Goal: Information Seeking & Learning: Find specific fact

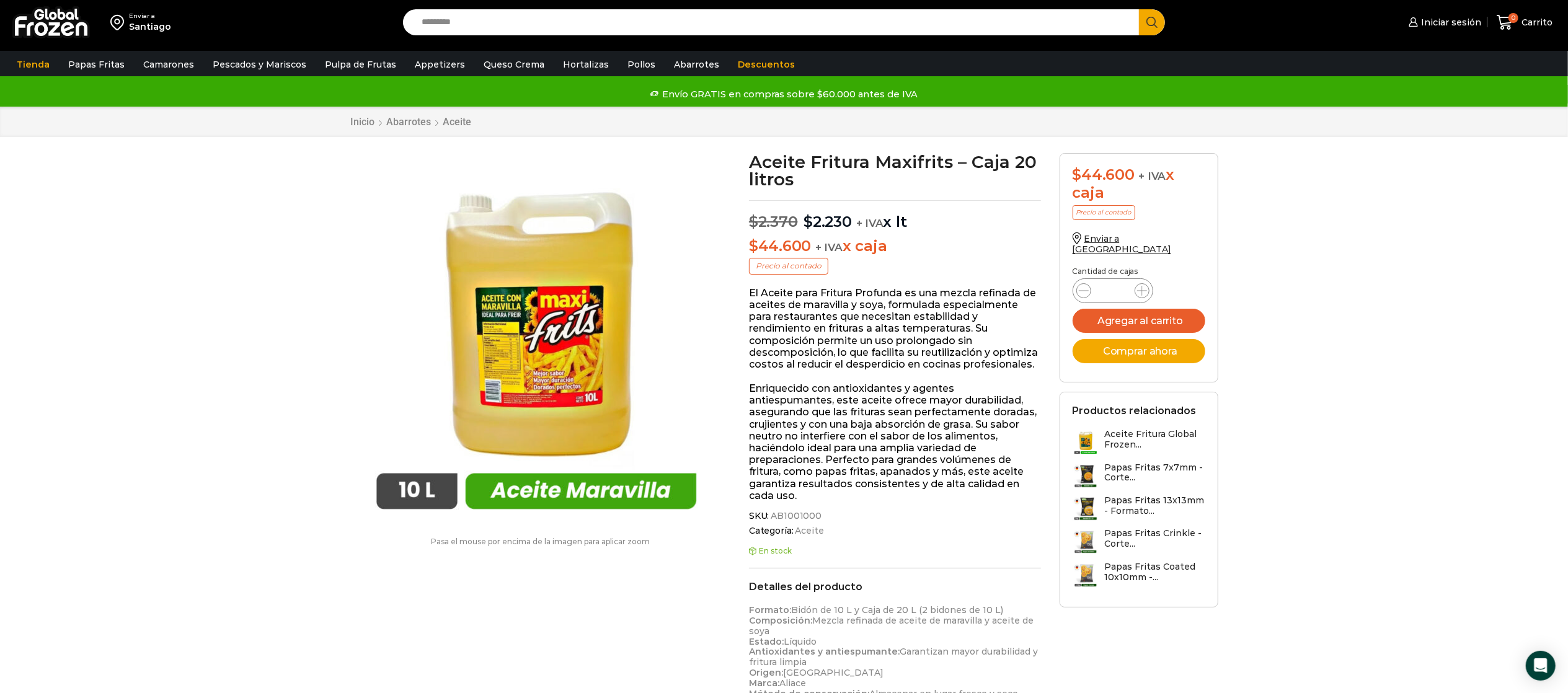
click at [534, 26] on input "Search input" at bounding box center [774, 22] width 718 height 26
click at [153, 26] on div "Santiago" at bounding box center [150, 26] width 42 height 12
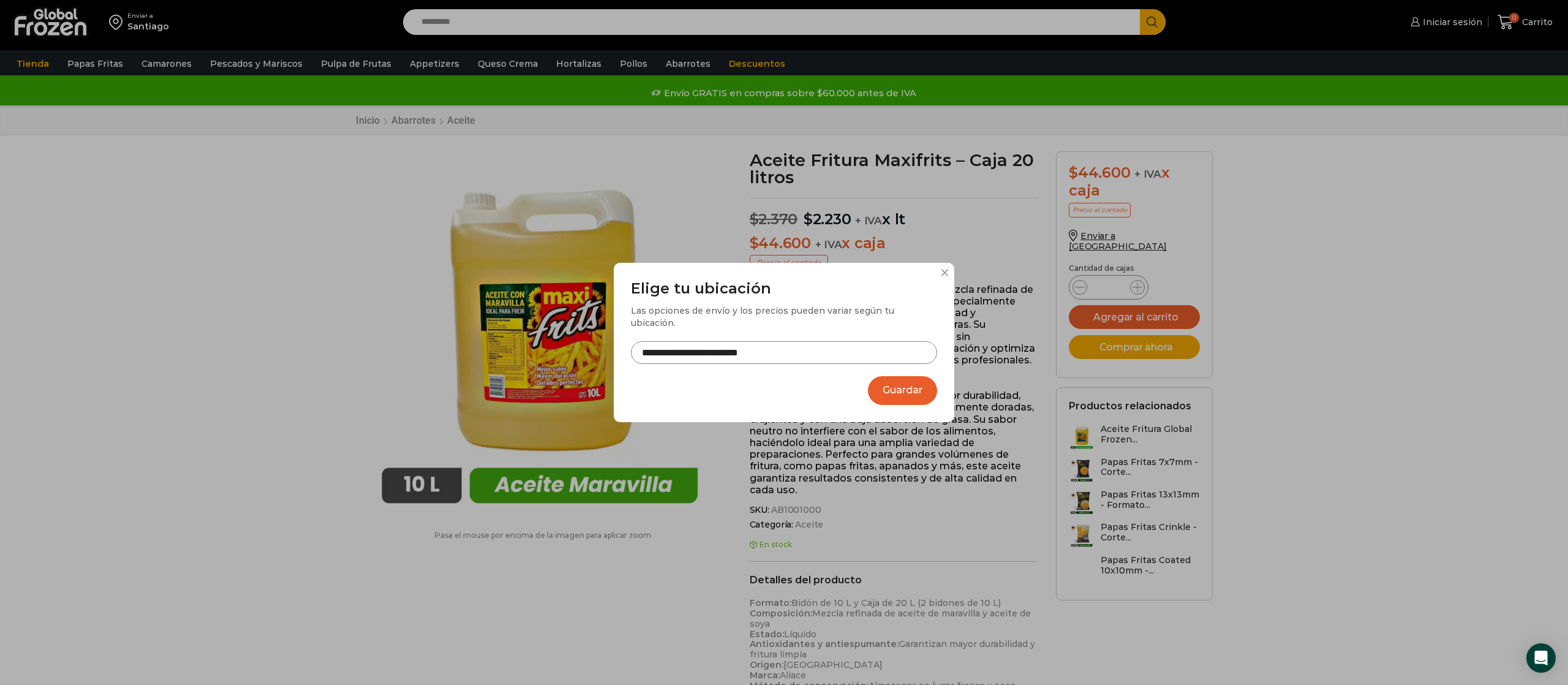
click at [829, 350] on input "**********" at bounding box center [784, 352] width 306 height 23
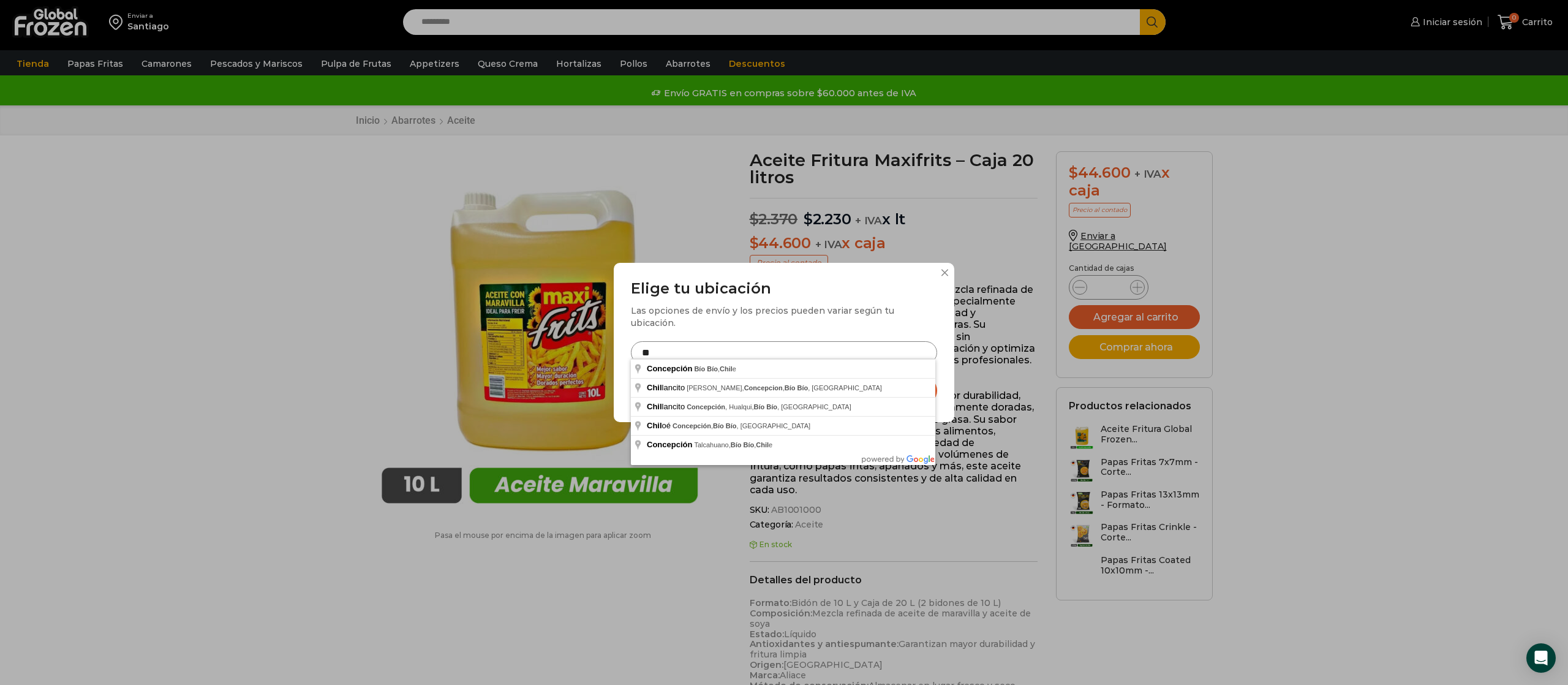
type input "*"
type input "**********"
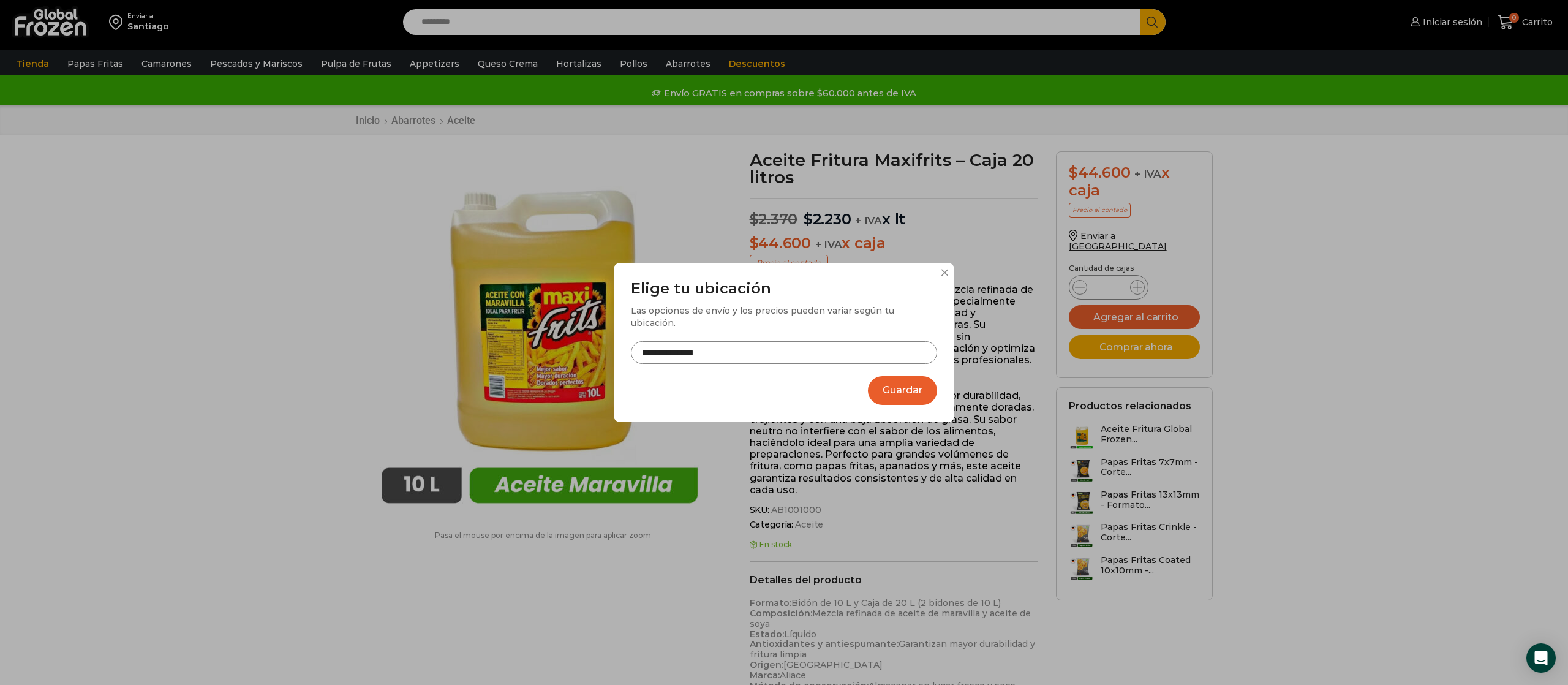
click at [892, 389] on button "Guardar" at bounding box center [903, 391] width 69 height 29
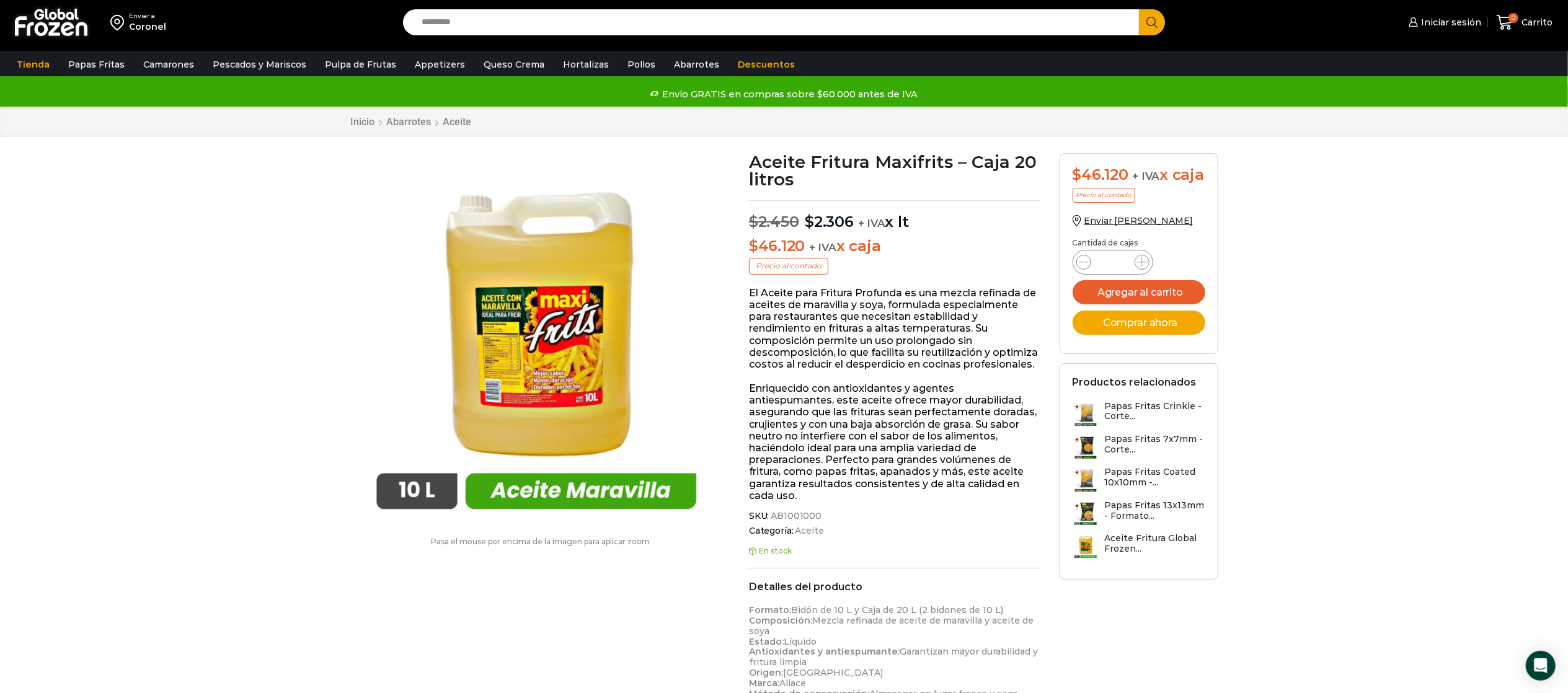
click at [486, 11] on input "Search input" at bounding box center [774, 22] width 718 height 26
type input "*****"
click at [1139, 9] on button "Search" at bounding box center [1152, 22] width 26 height 26
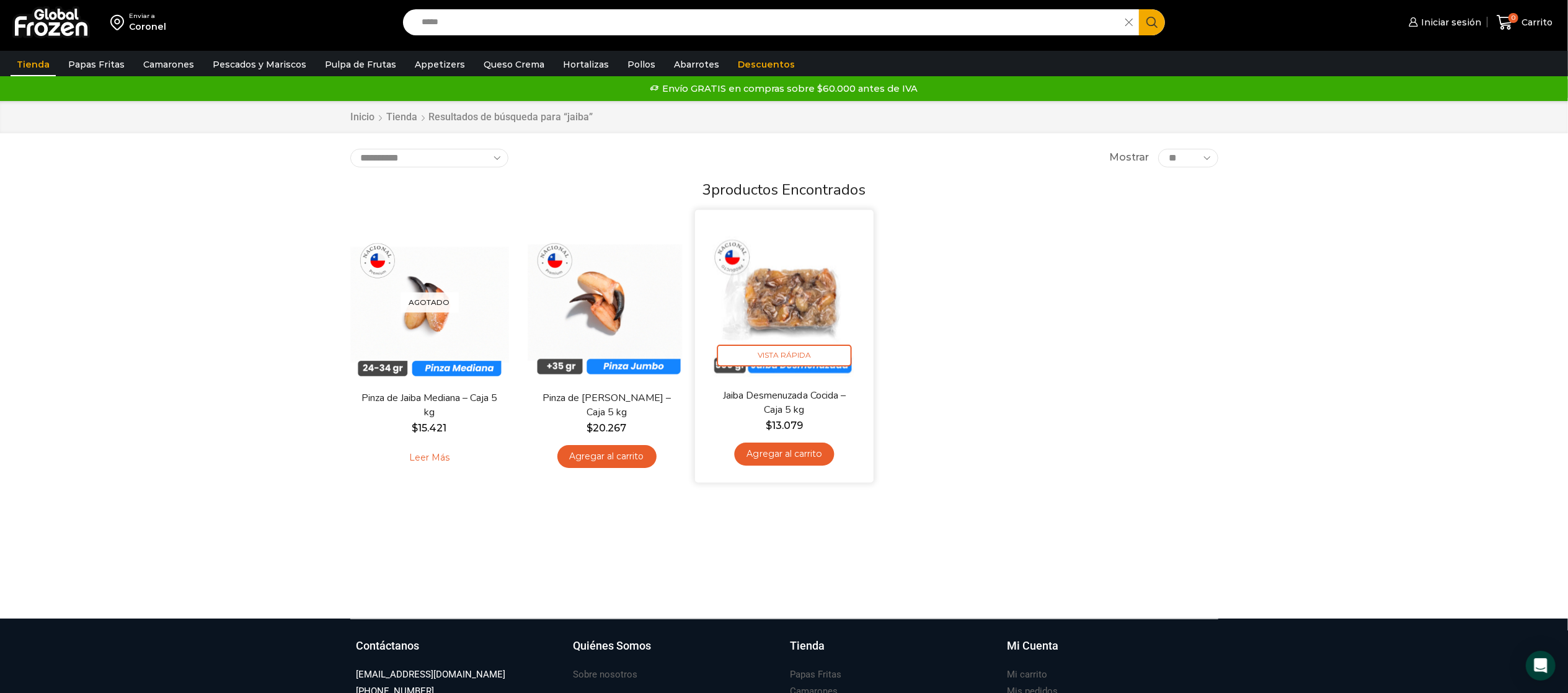
click at [804, 277] on img at bounding box center [784, 299] width 160 height 160
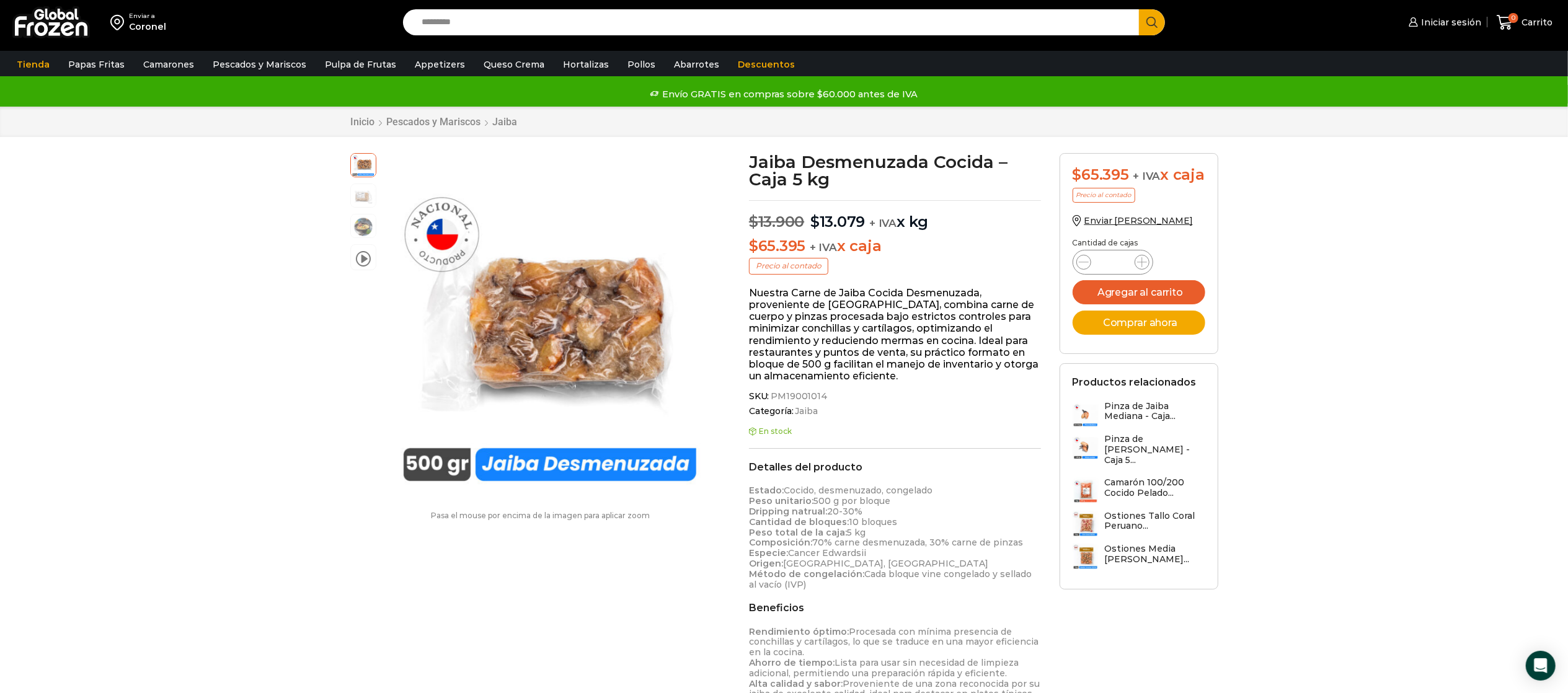
click at [578, 25] on input "Search input" at bounding box center [774, 22] width 718 height 26
type input "****"
click at [1139, 9] on button "Search" at bounding box center [1152, 22] width 26 height 26
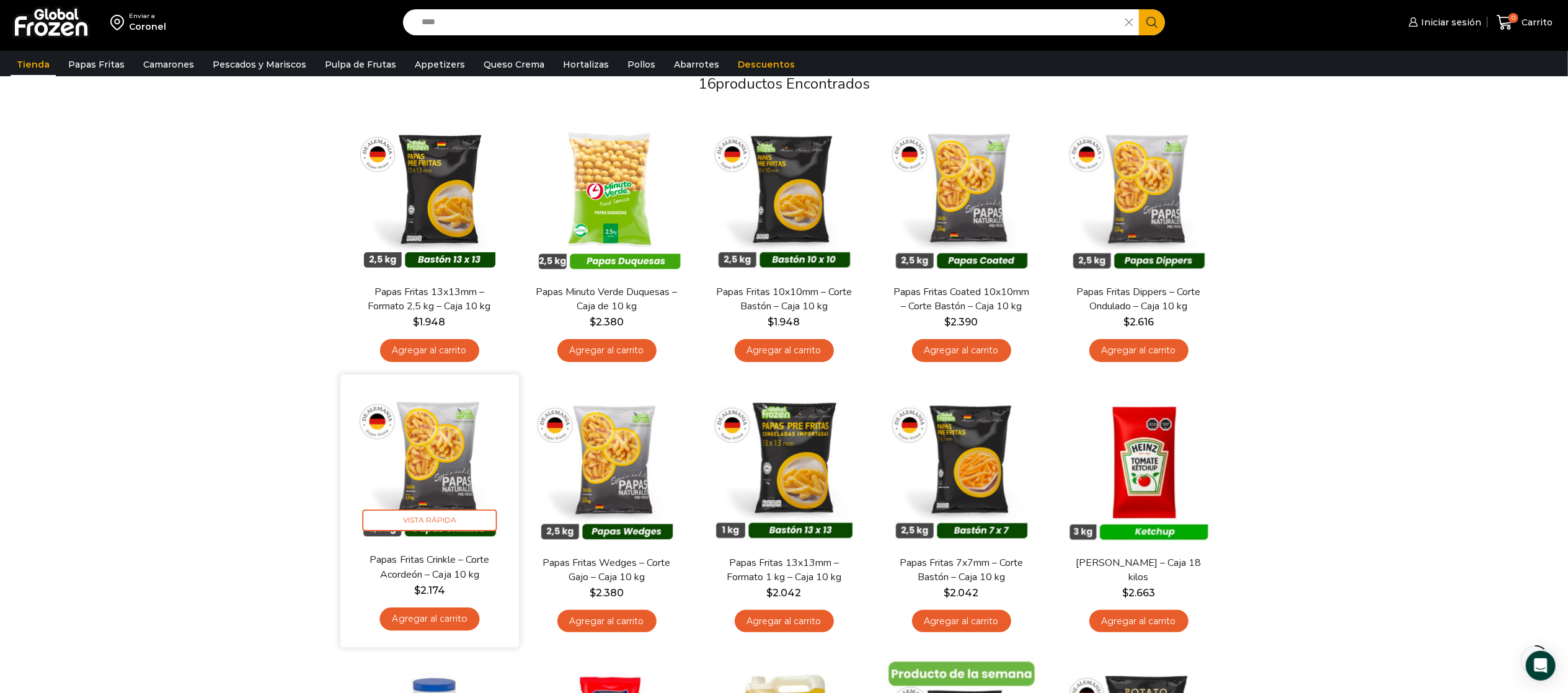
scroll to position [124, 0]
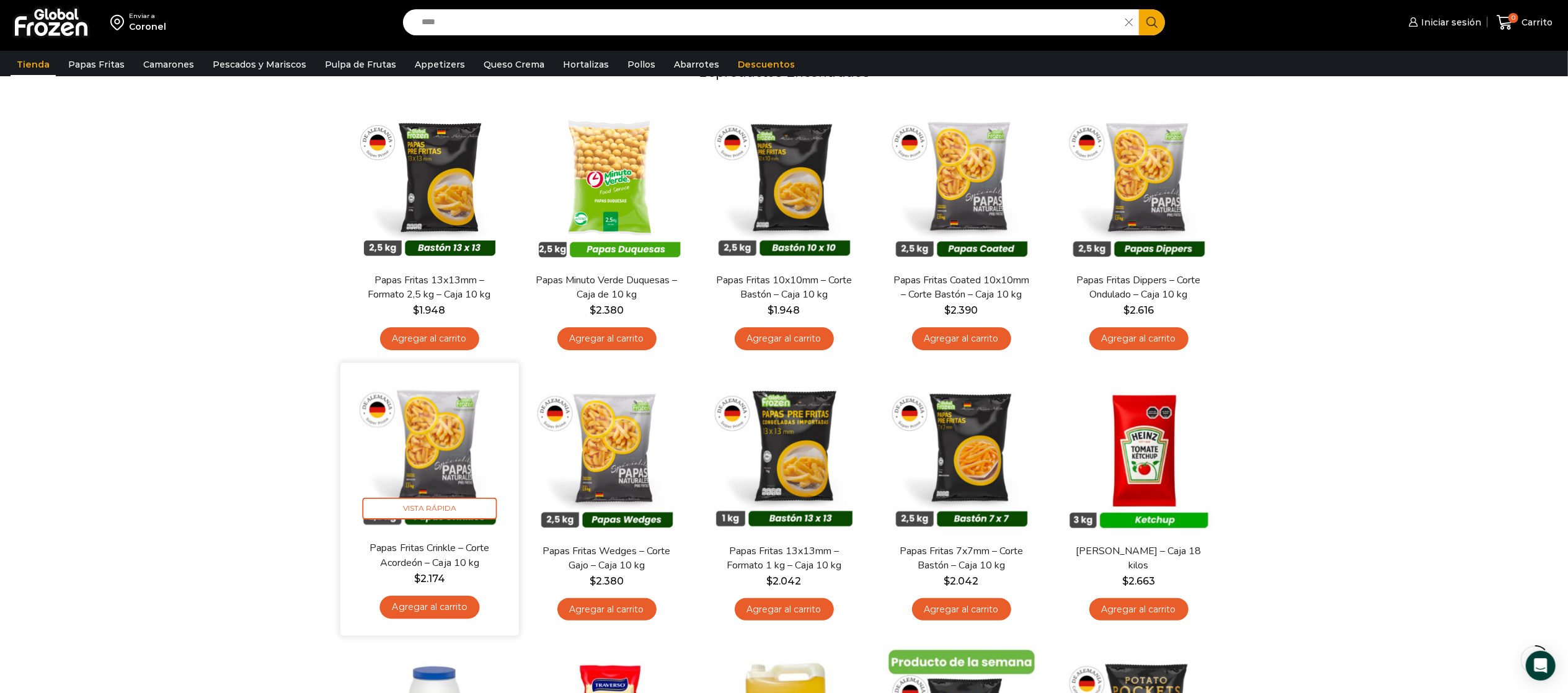
click at [449, 459] on img at bounding box center [430, 452] width 160 height 160
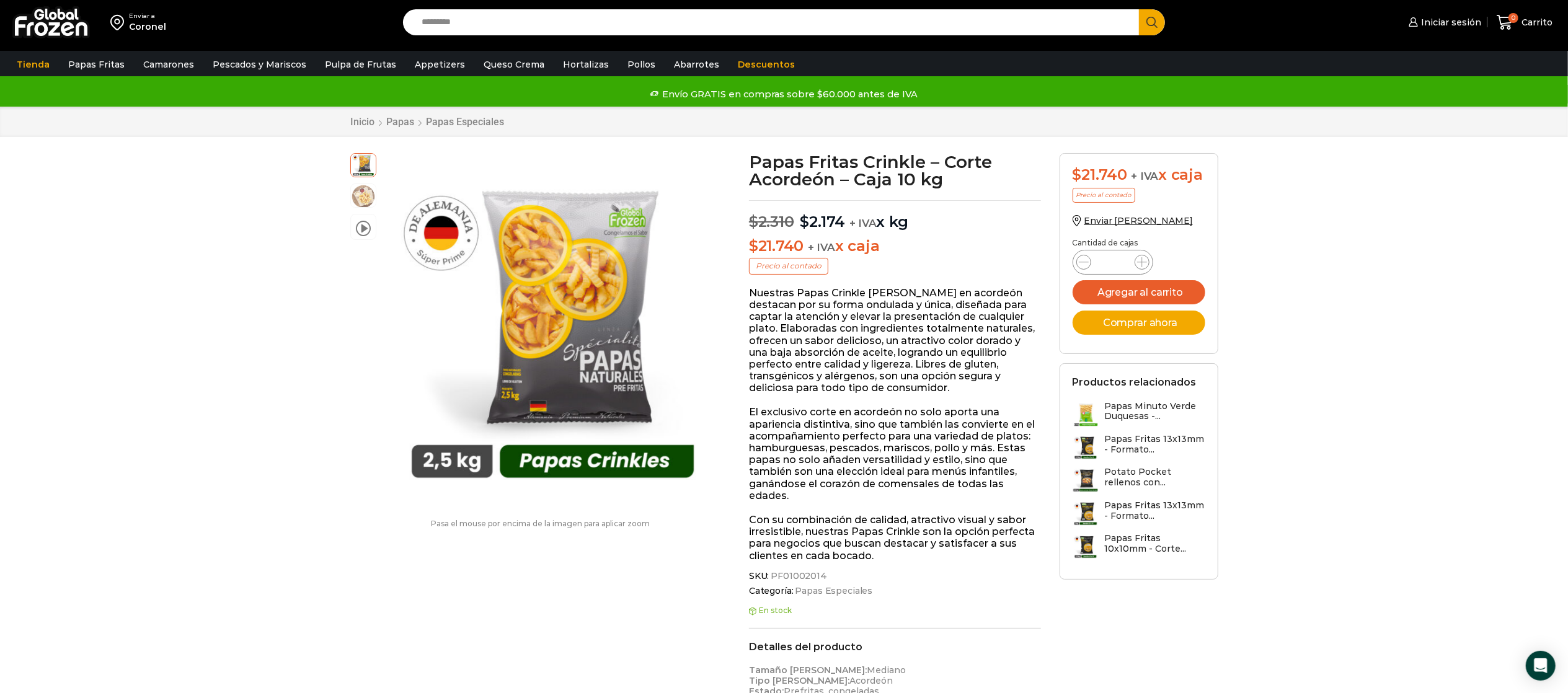
click at [485, 22] on input "Search input" at bounding box center [774, 22] width 718 height 26
click at [1139, 9] on button "Search" at bounding box center [1152, 22] width 26 height 26
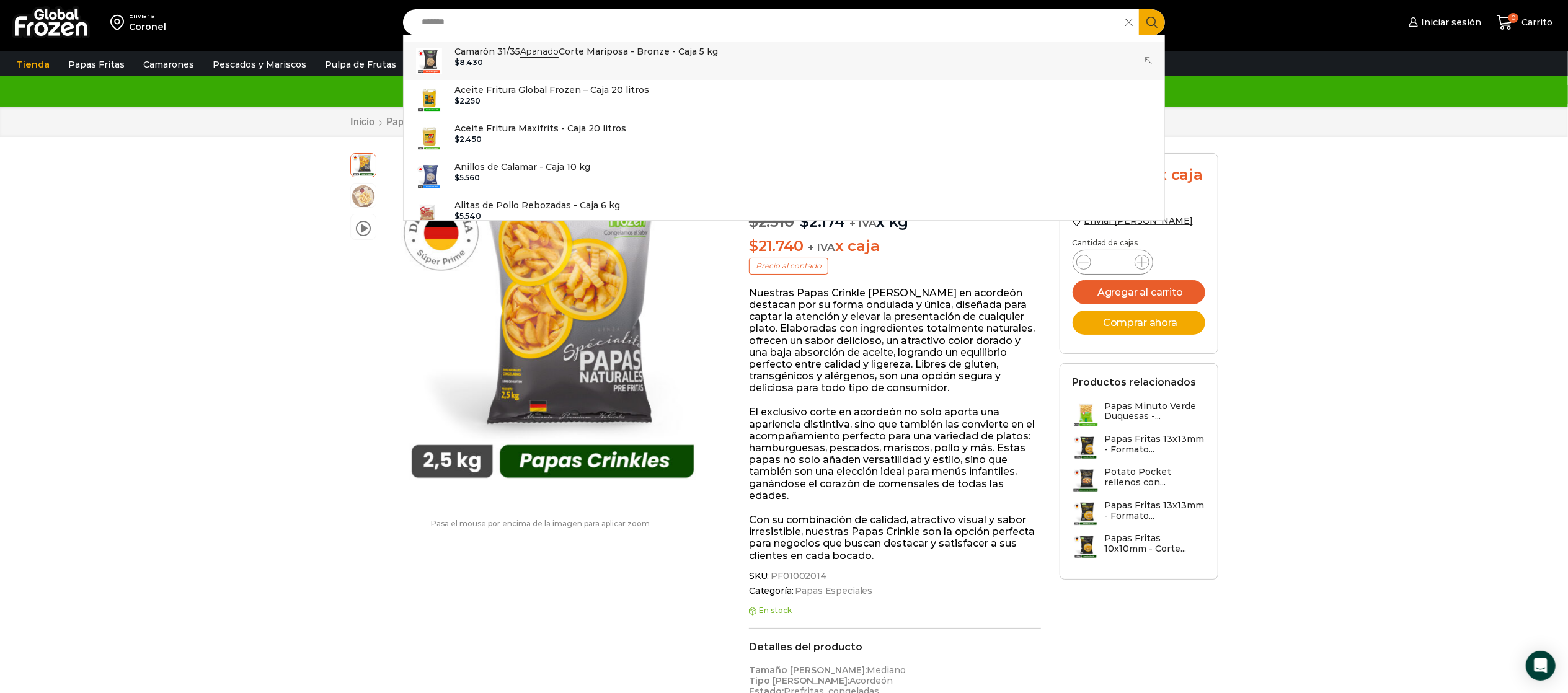
click at [581, 44] on p "Camarón 31/35 Apanado Corte Mariposa - Bronze - Caja 5 kg" at bounding box center [586, 51] width 264 height 14
type input "**********"
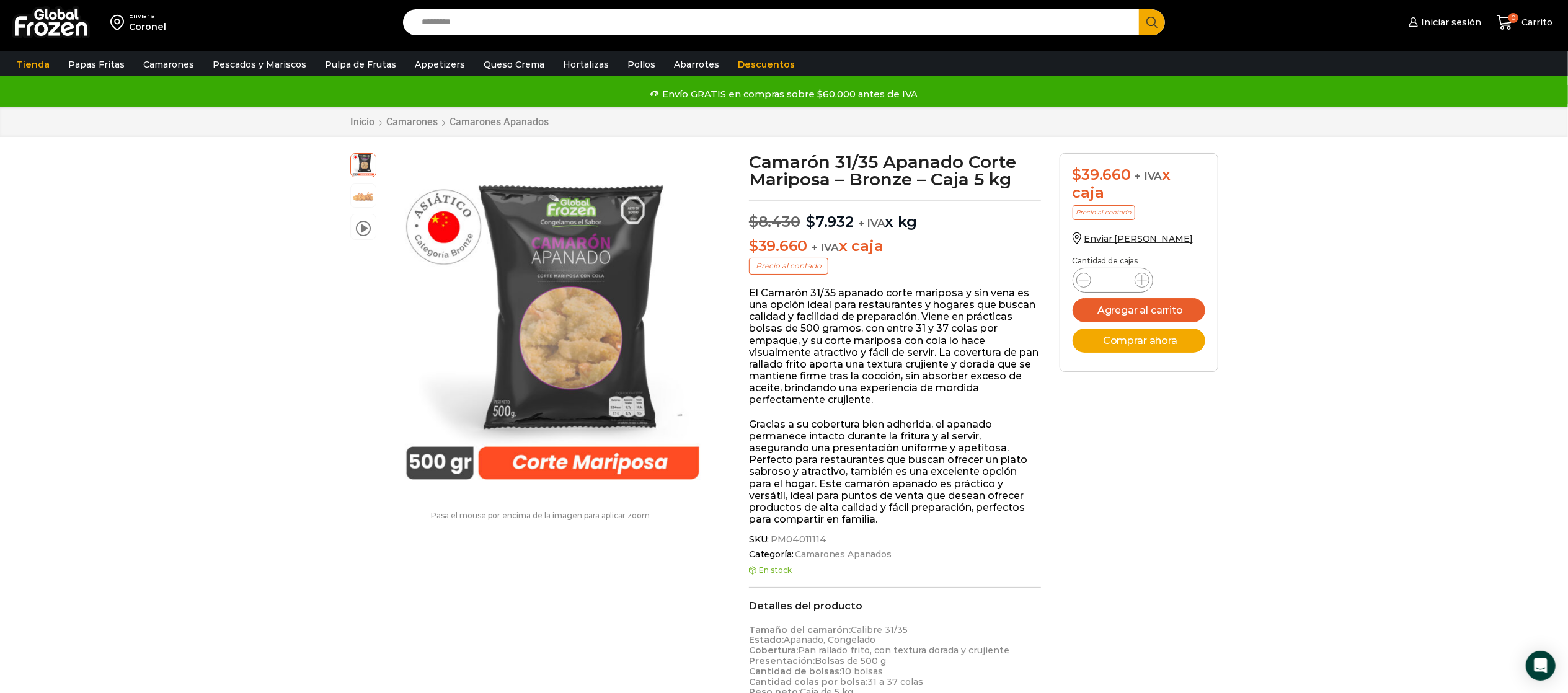
click at [633, 19] on input "Search input" at bounding box center [774, 22] width 718 height 26
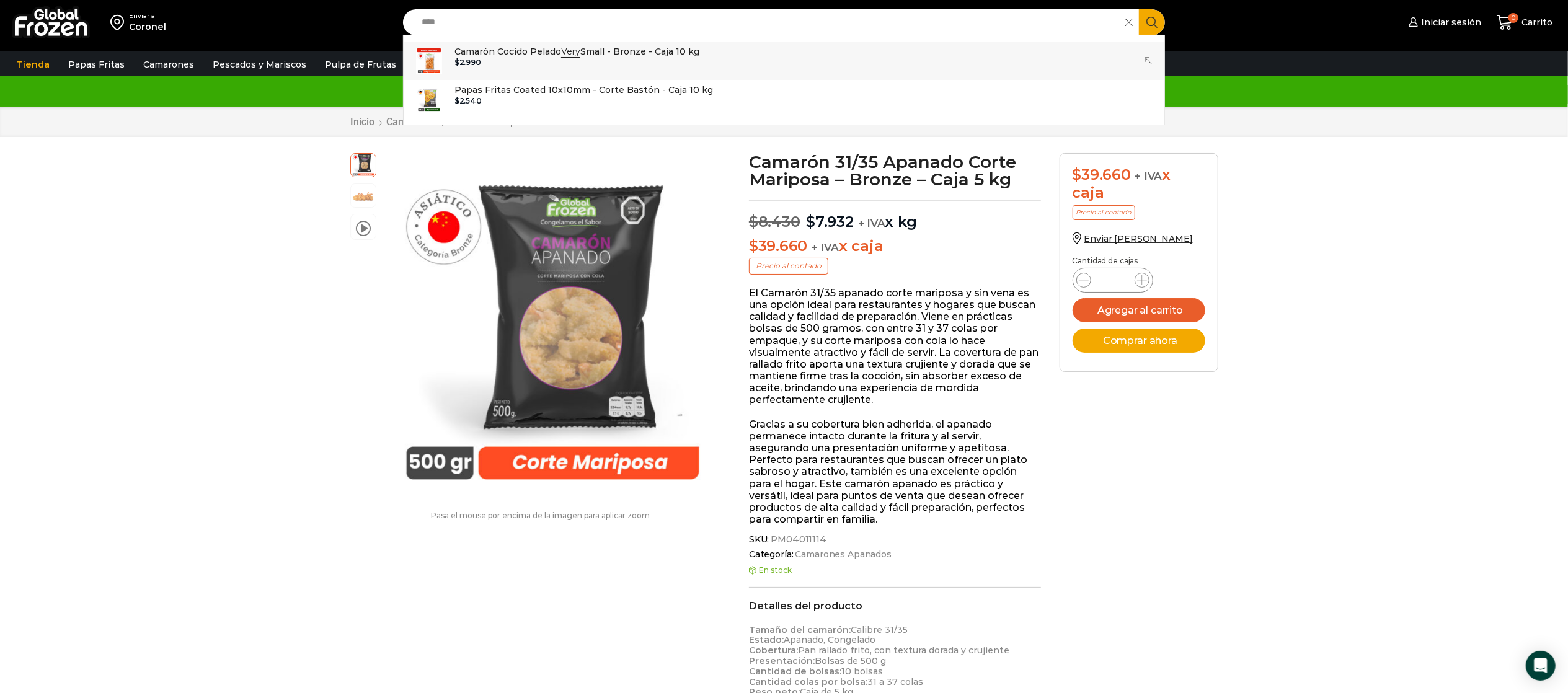
click at [509, 66] on div "$ 2.990" at bounding box center [576, 63] width 245 height 9
type input "**********"
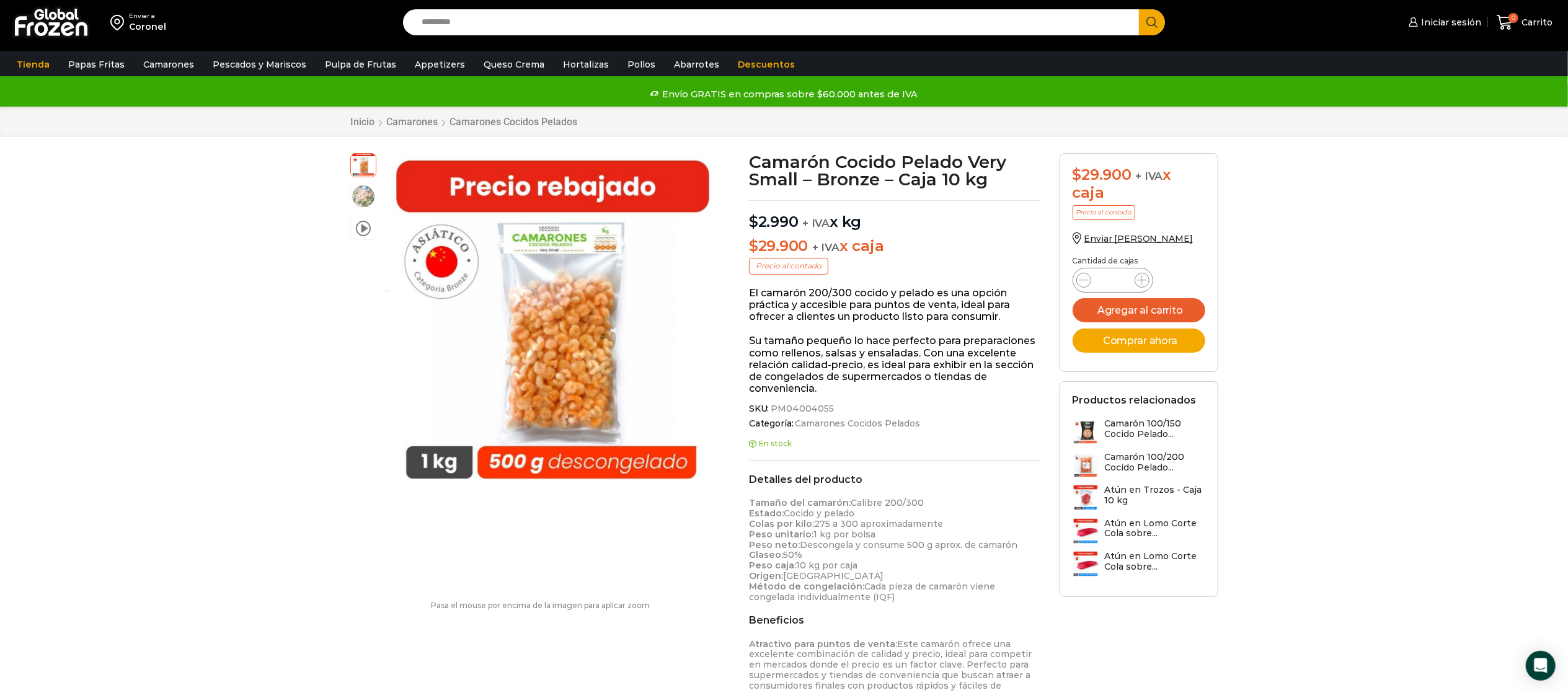
click at [519, 20] on input "Search input" at bounding box center [774, 22] width 718 height 26
click at [1139, 9] on button "Search" at bounding box center [1152, 22] width 26 height 26
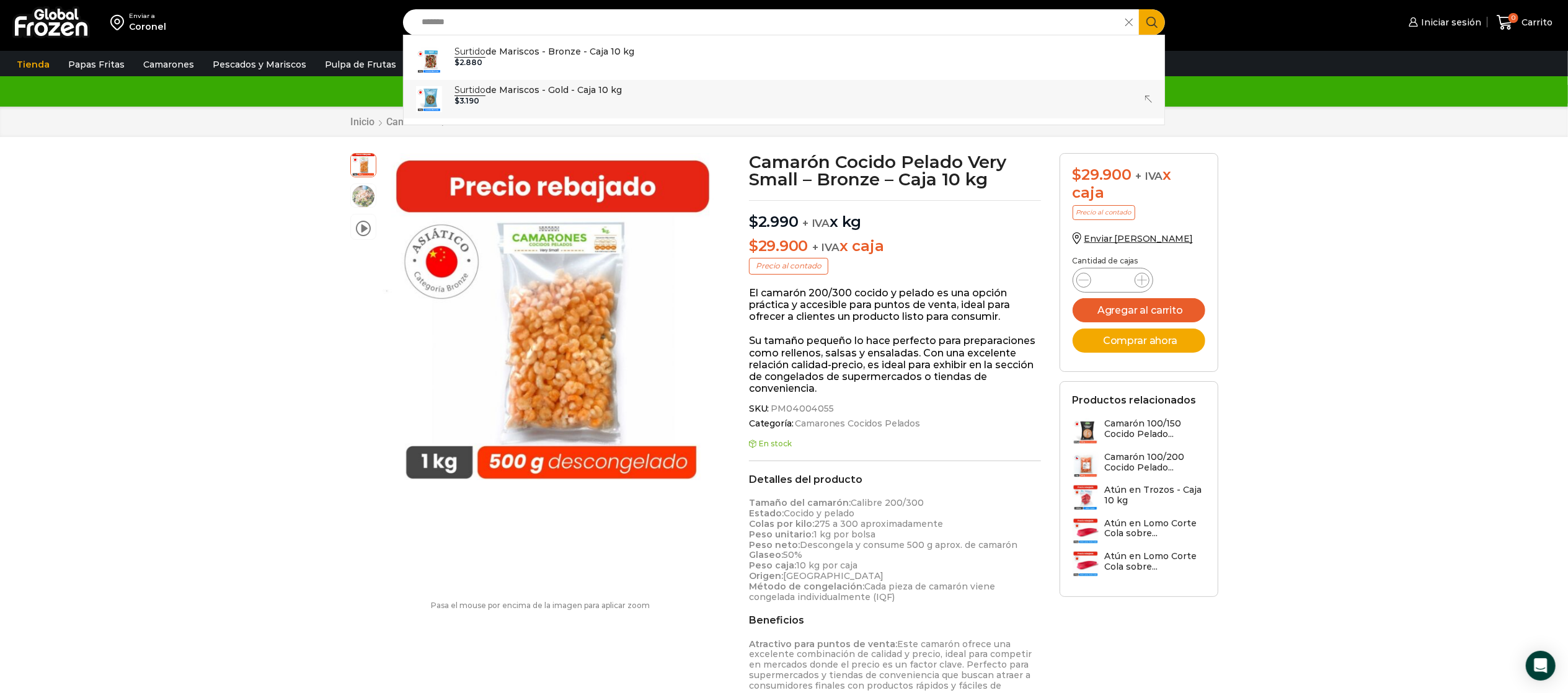
click at [541, 101] on div "$ 3.190" at bounding box center [538, 101] width 167 height 9
type input "**********"
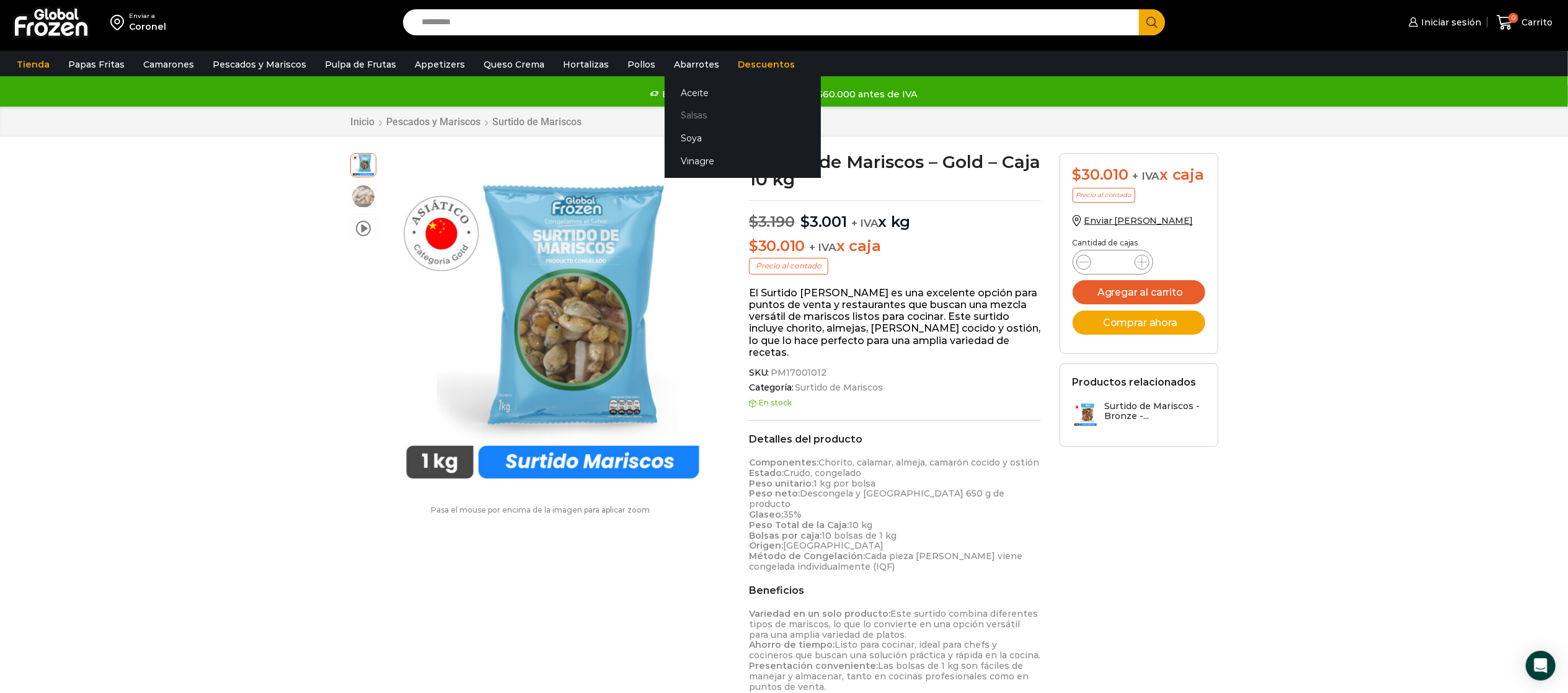
click at [689, 111] on link "Salsas" at bounding box center [742, 116] width 156 height 23
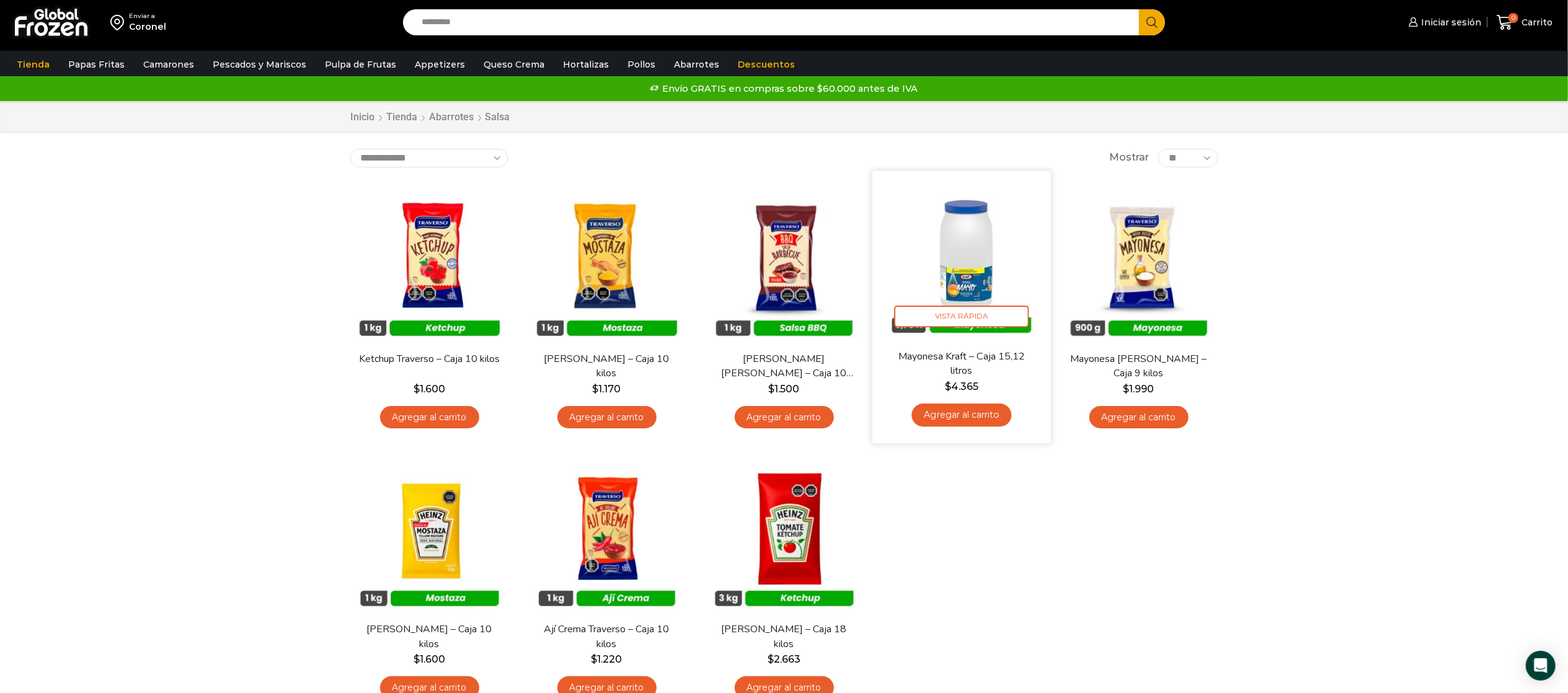
click at [978, 259] on img at bounding box center [962, 260] width 160 height 160
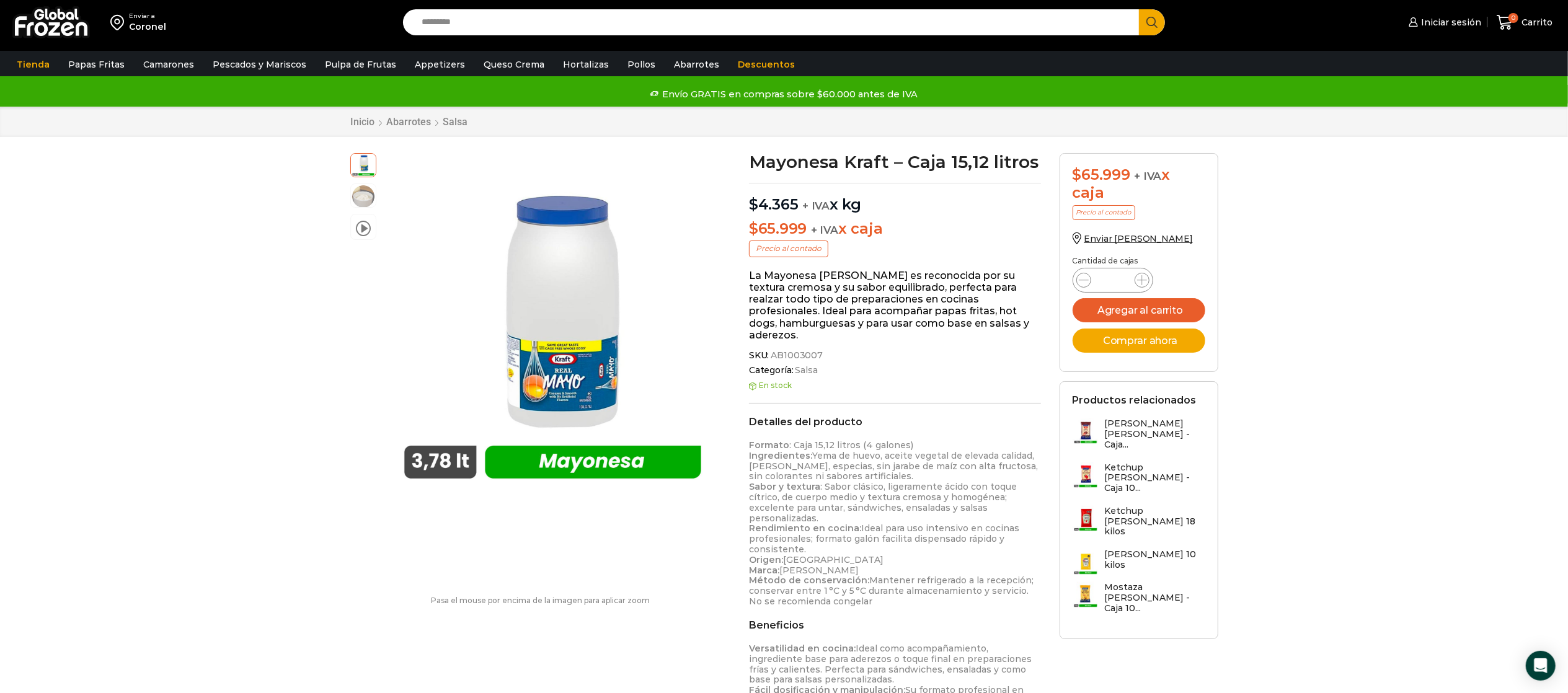
click at [449, 22] on input "Search input" at bounding box center [774, 22] width 718 height 26
type input "******"
click at [1139, 9] on button "Search" at bounding box center [1152, 22] width 26 height 26
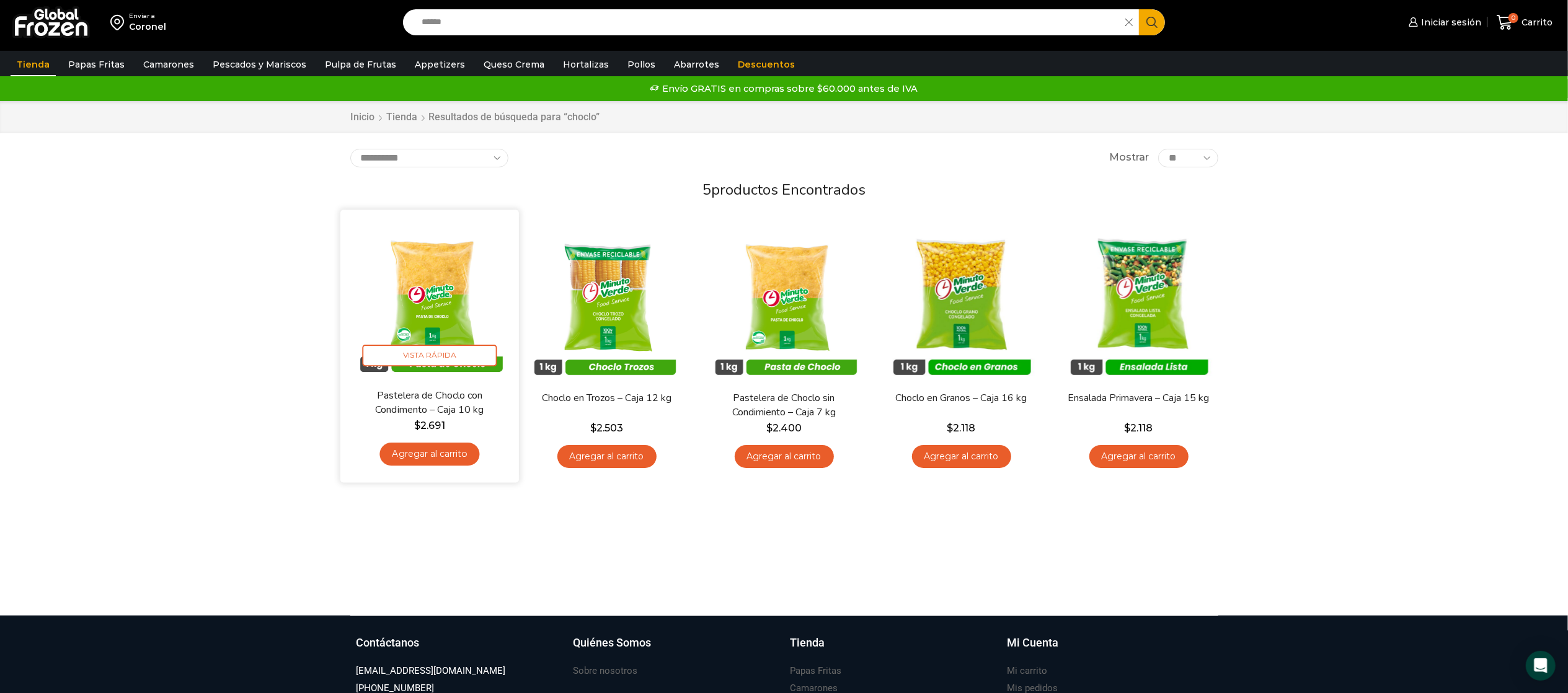
click at [406, 279] on img at bounding box center [430, 299] width 160 height 160
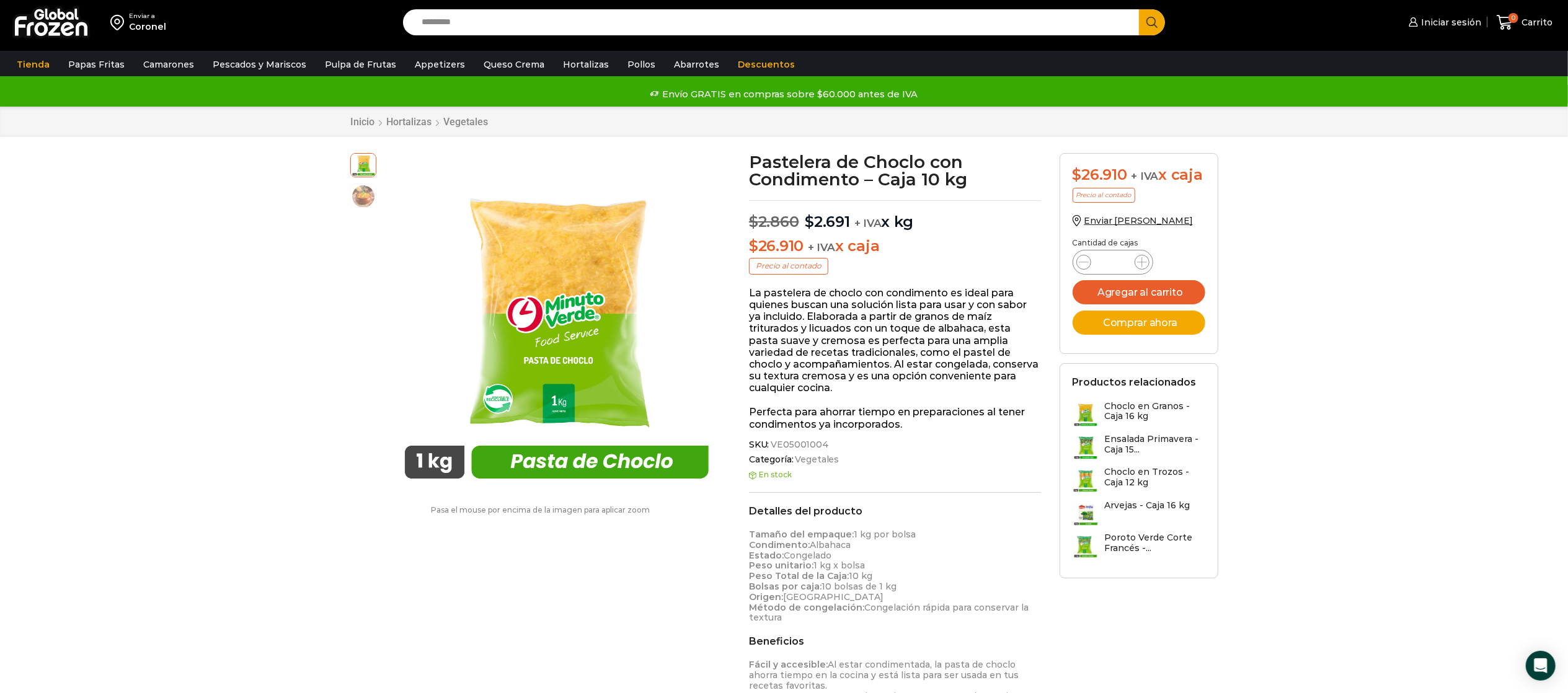
click at [799, 438] on div "Pastelera de Choclo con Condimento – Caja 10 kg $ 2.860 Original price was: $2.…" at bounding box center [894, 556] width 311 height 806
click at [799, 441] on span "VE05001004" at bounding box center [799, 444] width 60 height 11
copy div "VE05001004"
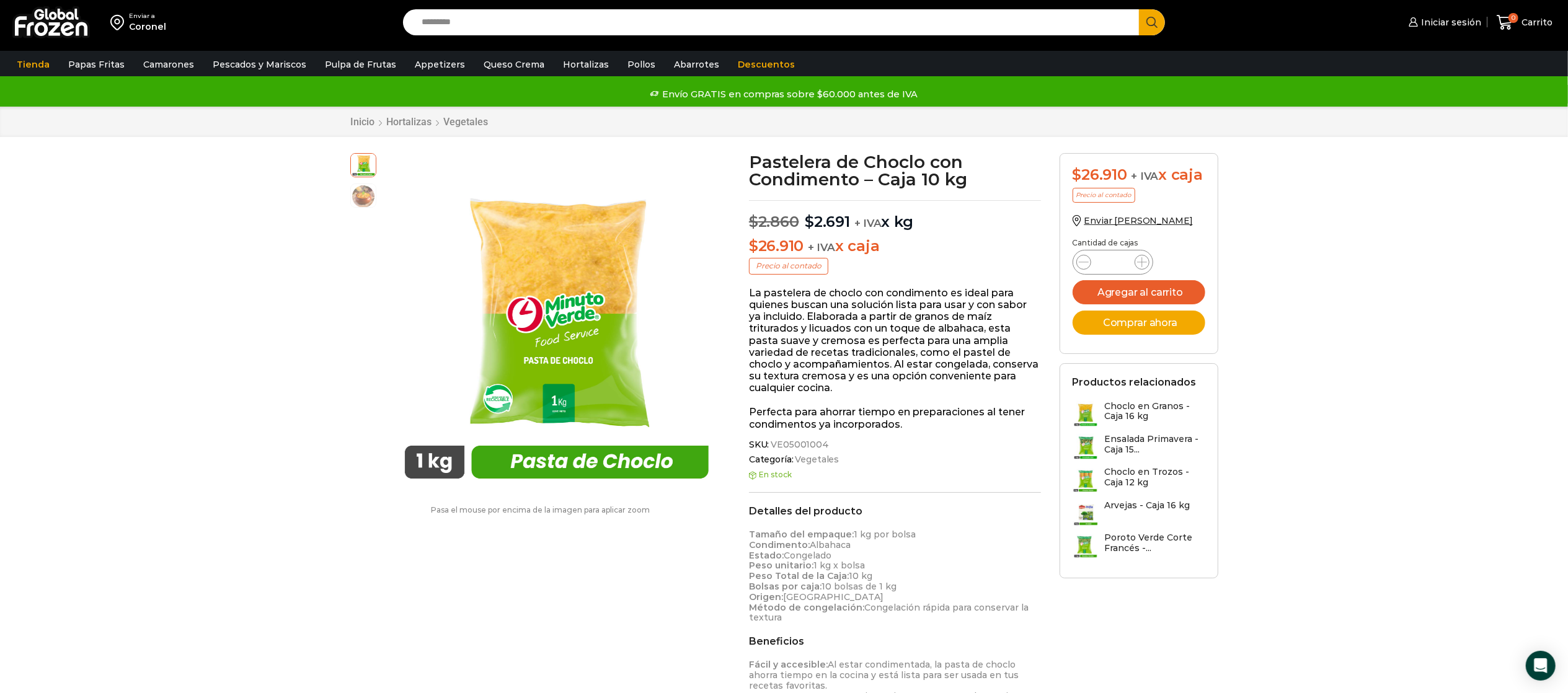
click at [795, 439] on span "VE05001004" at bounding box center [799, 444] width 60 height 11
drag, startPoint x: 826, startPoint y: 444, endPoint x: 767, endPoint y: 440, distance: 59.1
click at [767, 440] on span "SKU: VE05001004" at bounding box center [894, 444] width 292 height 11
drag, startPoint x: 775, startPoint y: 443, endPoint x: 817, endPoint y: 449, distance: 42.4
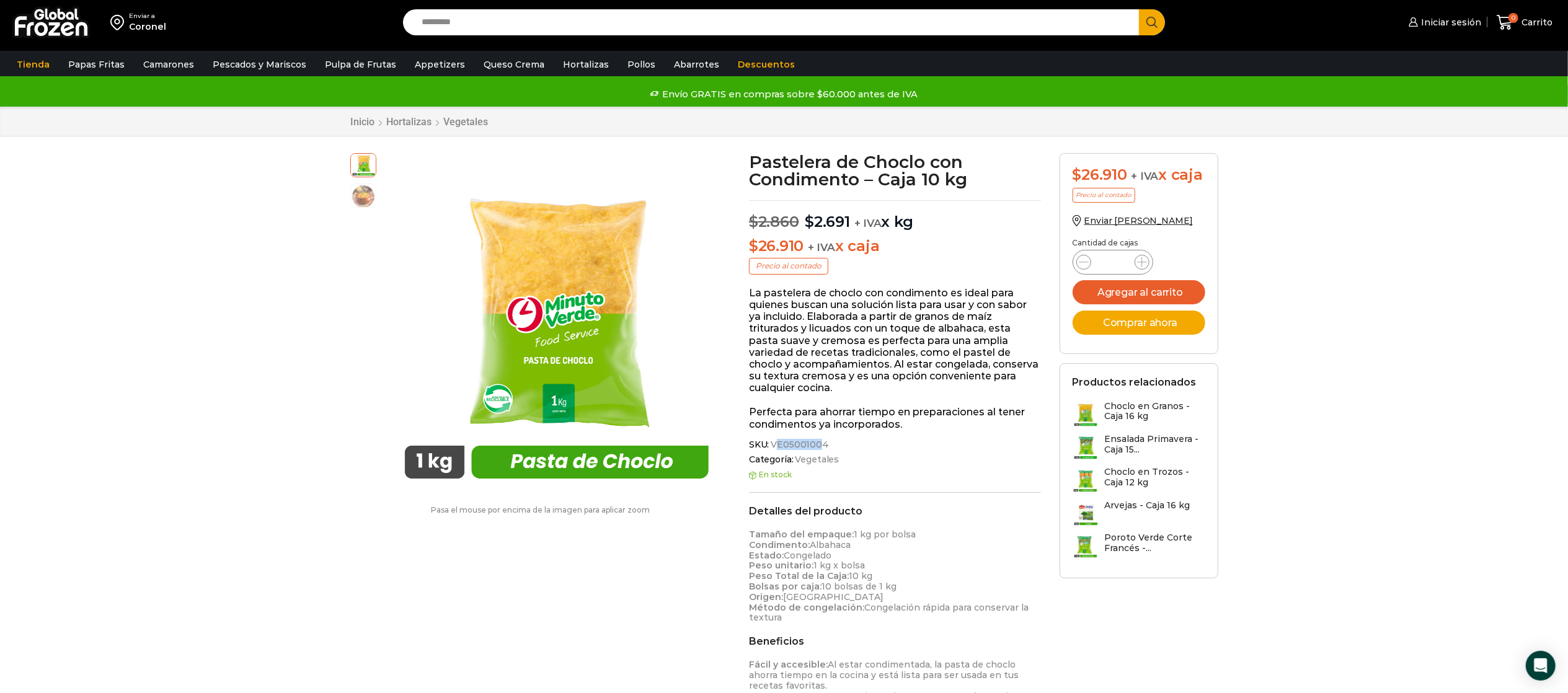
click at [817, 449] on span "VE05001004" at bounding box center [799, 444] width 60 height 11
click at [819, 442] on span "VE05001004" at bounding box center [799, 444] width 60 height 11
drag, startPoint x: 824, startPoint y: 443, endPoint x: 767, endPoint y: 438, distance: 57.2
click at [767, 438] on div "Pastelera de Choclo con Condimento – Caja 10 kg $ 2.860 Original price was: $2.…" at bounding box center [894, 556] width 311 height 806
copy span ": VE05001004"
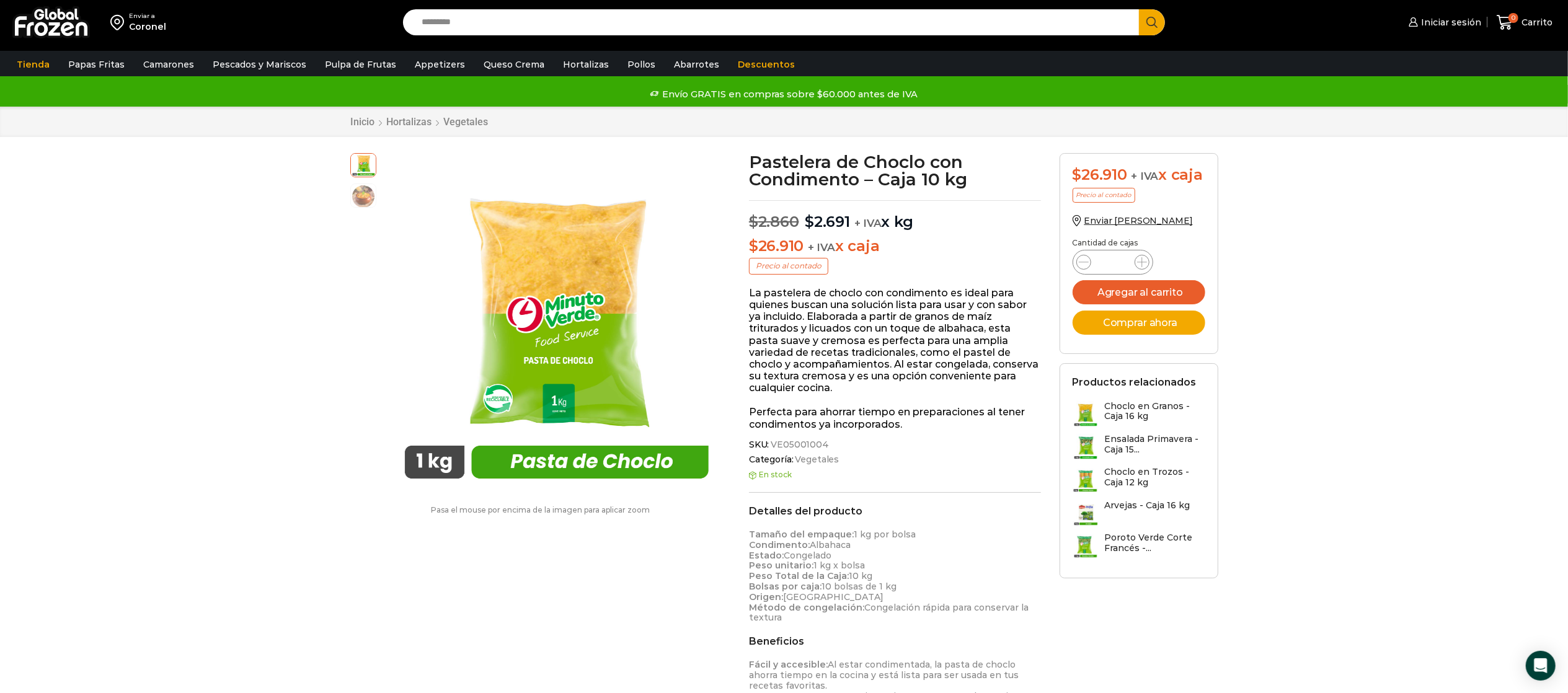
click at [524, 30] on input "Search input" at bounding box center [774, 22] width 718 height 26
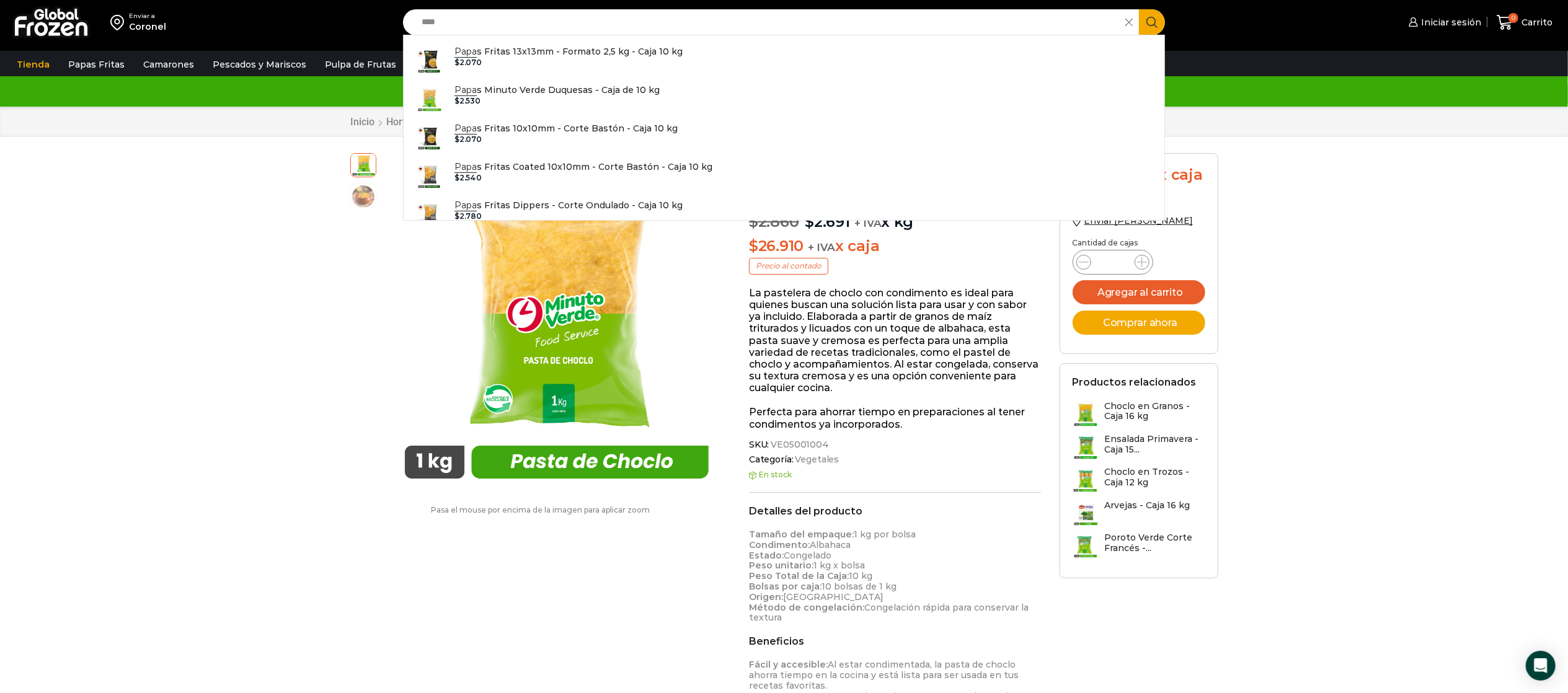
type input "****"
click at [1139, 9] on button "Search" at bounding box center [1152, 22] width 26 height 26
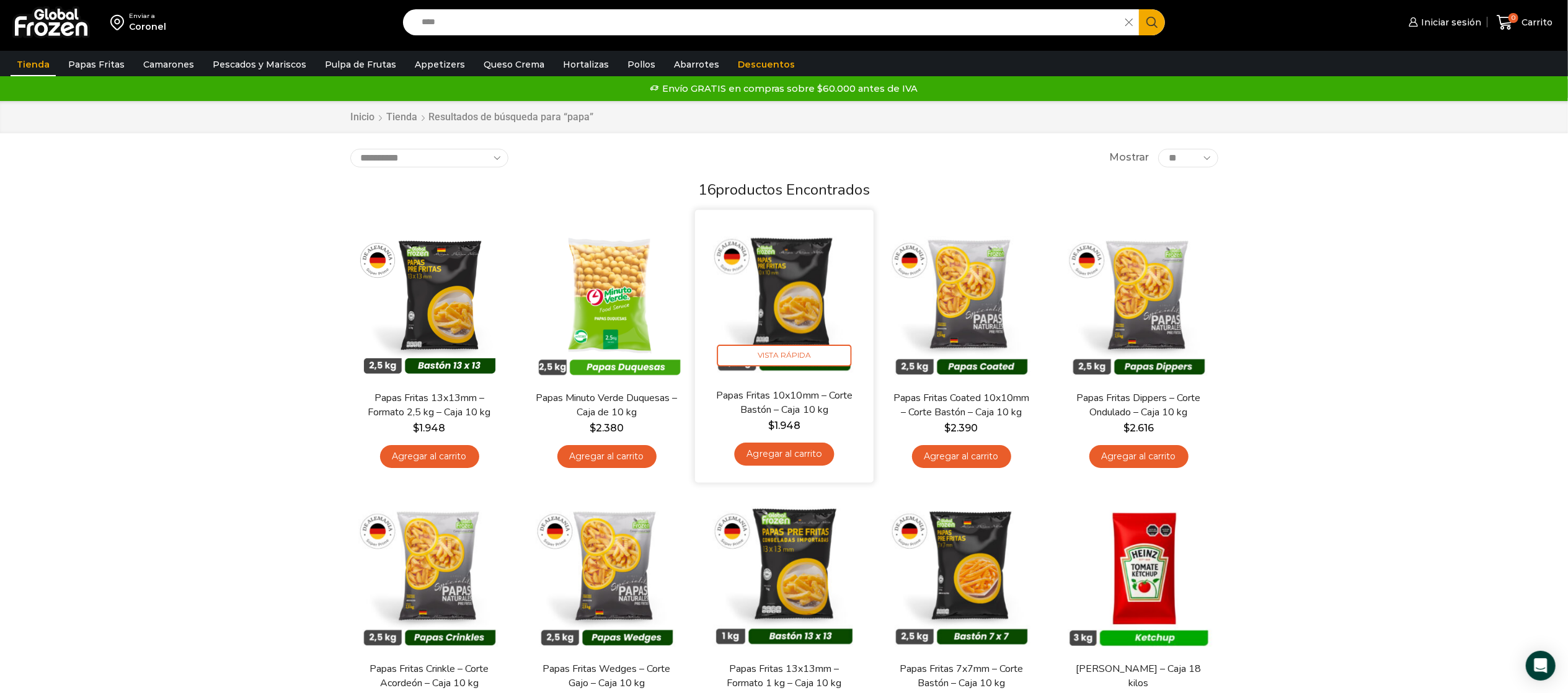
click at [794, 293] on img at bounding box center [784, 299] width 160 height 160
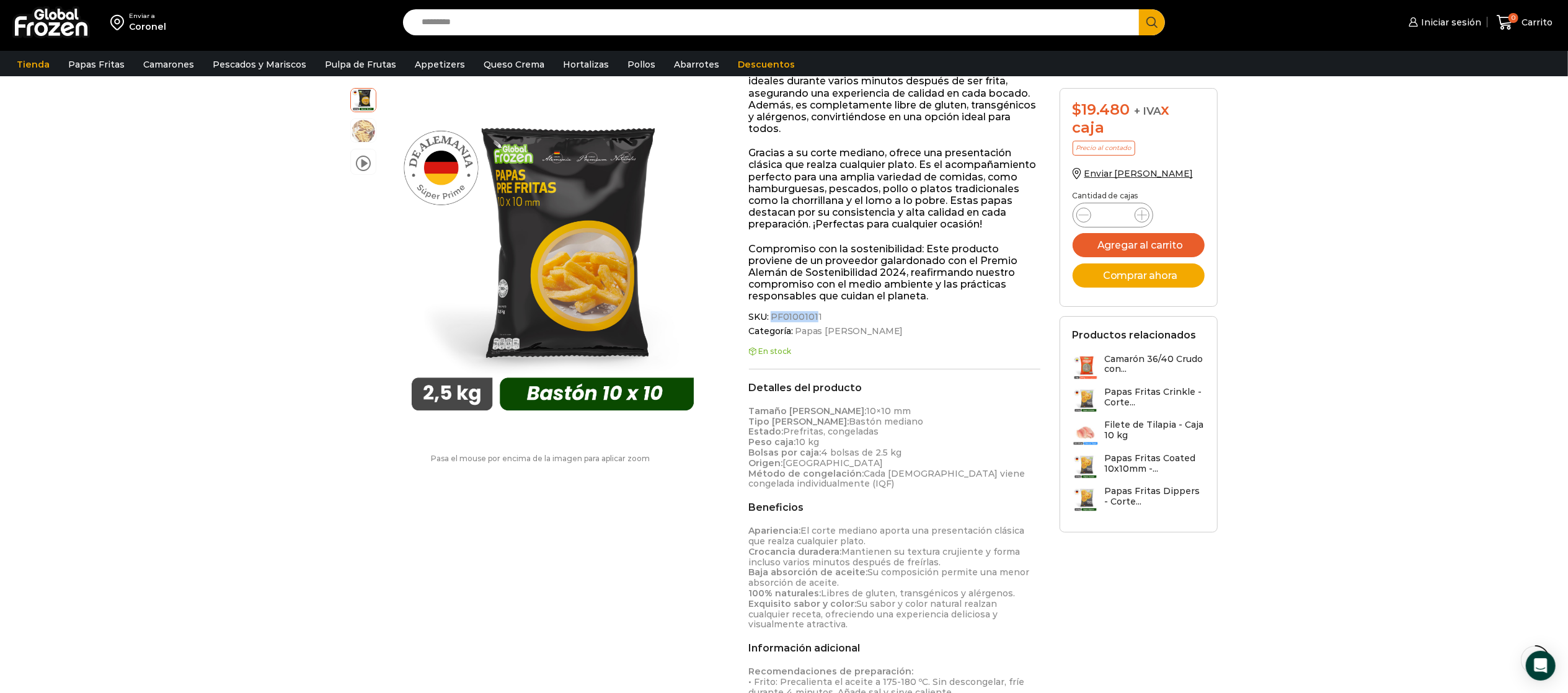
drag, startPoint x: 814, startPoint y: 317, endPoint x: 769, endPoint y: 314, distance: 45.1
click at [769, 314] on span "PF01001011" at bounding box center [795, 317] width 54 height 11
copy span "PF0100101"
